Goal: Navigation & Orientation: Find specific page/section

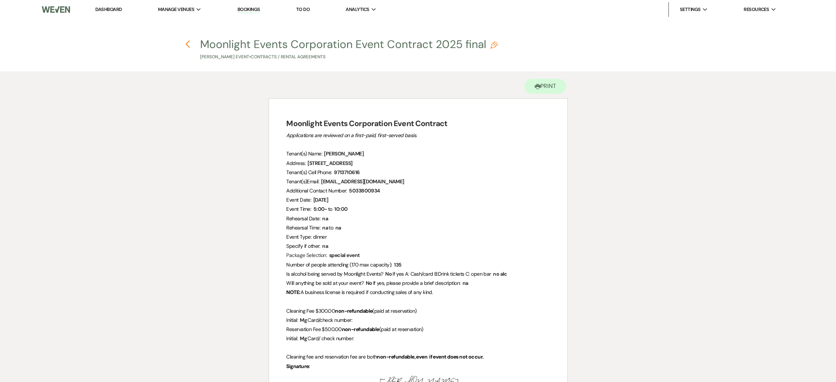
click at [189, 46] on icon "Previous" at bounding box center [187, 44] width 5 height 9
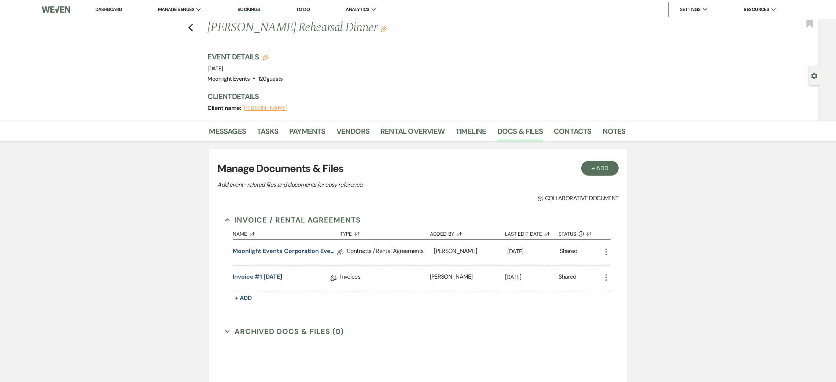
click at [114, 8] on link "Dashboard" at bounding box center [108, 9] width 26 height 6
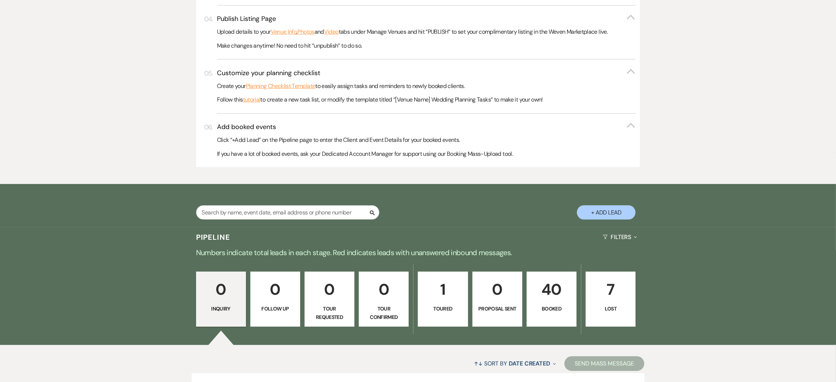
scroll to position [380, 0]
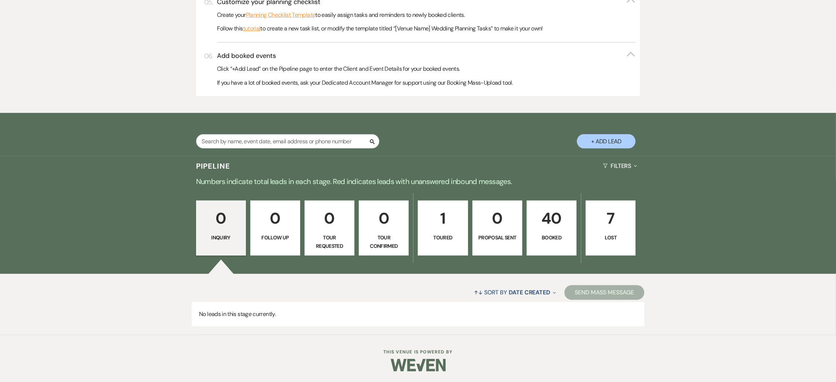
click at [549, 224] on p "40" at bounding box center [551, 218] width 40 height 25
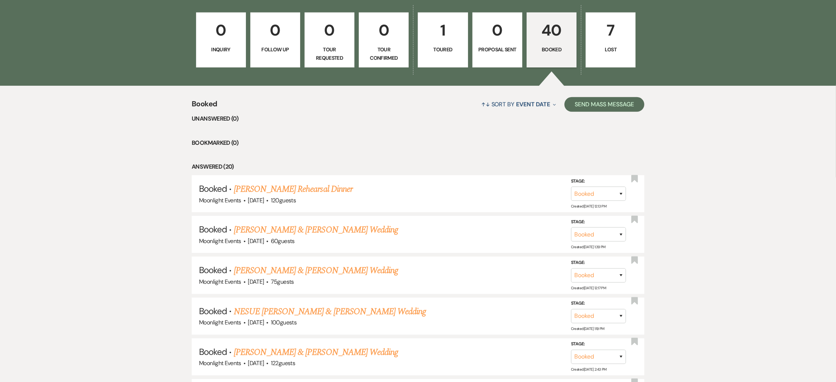
scroll to position [654, 0]
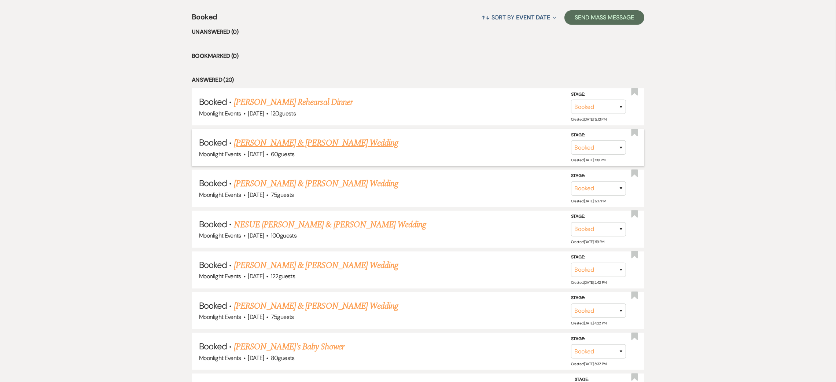
click at [251, 143] on link "[PERSON_NAME] & [PERSON_NAME] Wedding" at bounding box center [316, 142] width 164 height 13
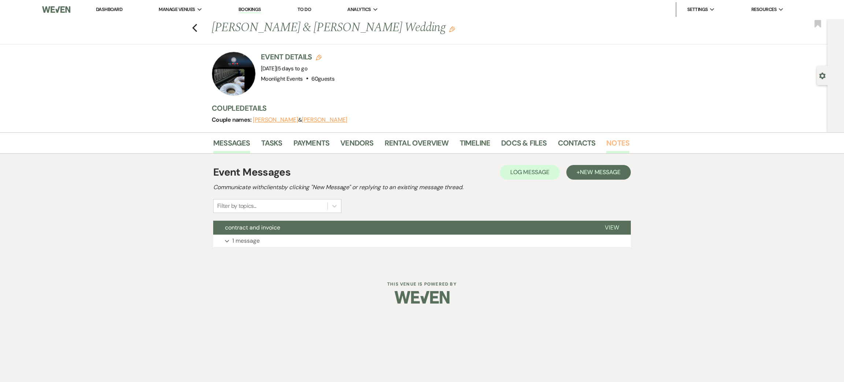
click at [617, 144] on link "Notes" at bounding box center [617, 145] width 23 height 16
